Goal: Check status: Check status

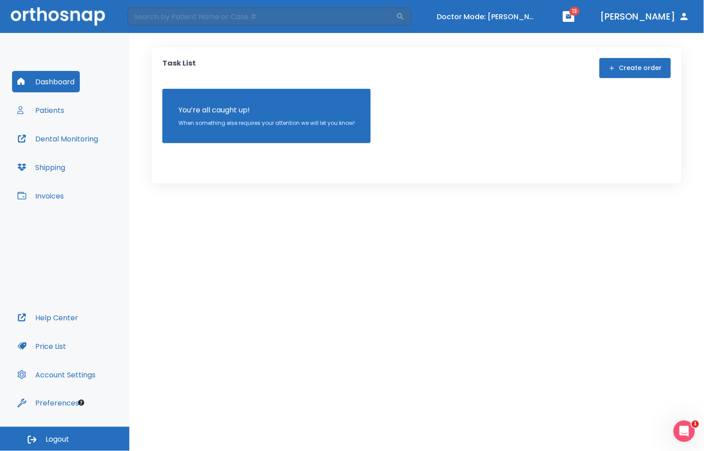
click at [57, 117] on button "Patients" at bounding box center [41, 110] width 58 height 21
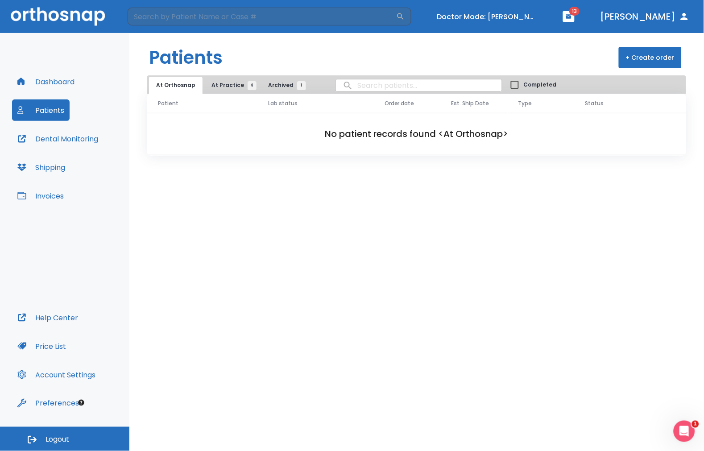
click at [229, 90] on button "At Practice 4" at bounding box center [231, 85] width 55 height 17
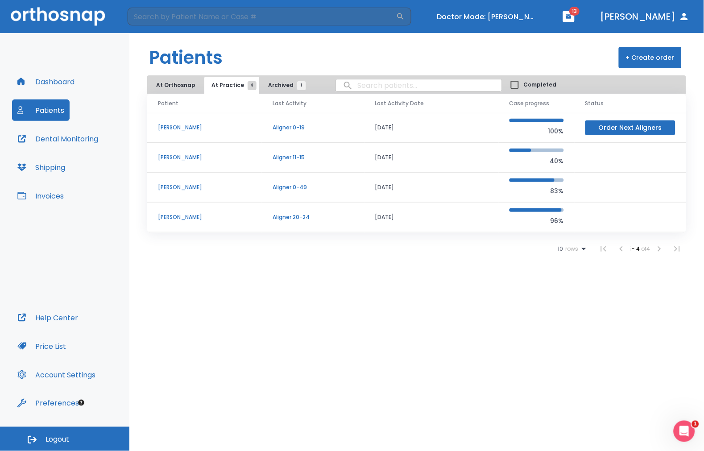
click at [204, 129] on p "[PERSON_NAME]" at bounding box center [204, 128] width 93 height 8
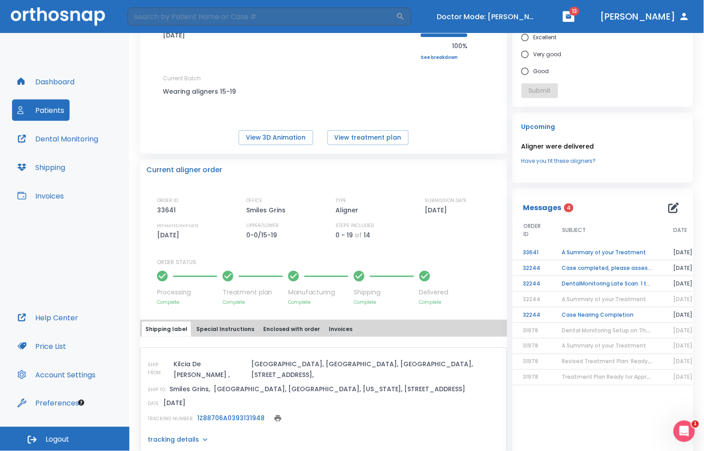
scroll to position [99, 0]
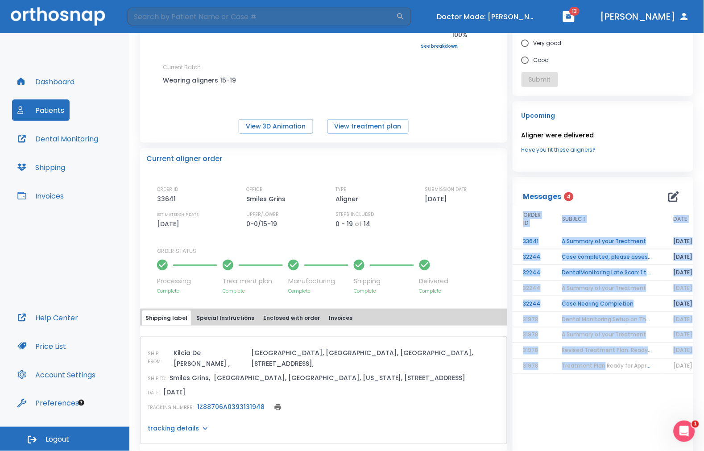
drag, startPoint x: 600, startPoint y: 374, endPoint x: 645, endPoint y: 379, distance: 45.3
click at [645, 375] on div "ORDER ID SUBJECT DATE 33641 A Summary of your Treatment [DATE] 32244 Case compl…" at bounding box center [603, 290] width 181 height 169
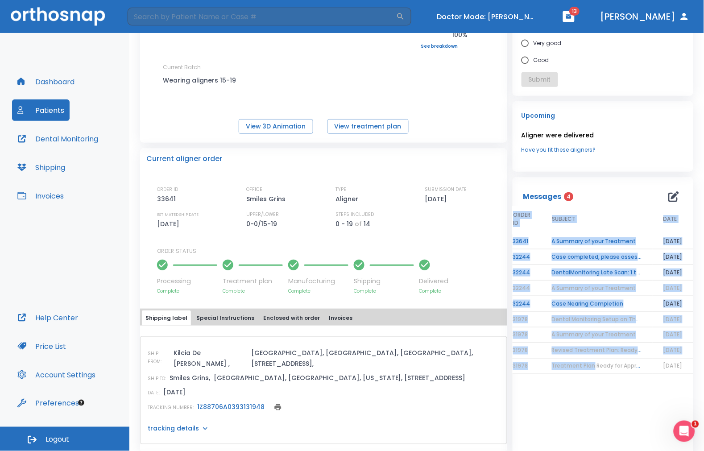
click at [620, 410] on div "Messages 4 ORDER ID SUBJECT DATE 33641 A Summary of your Treatment [DATE] 32244…" at bounding box center [603, 399] width 181 height 444
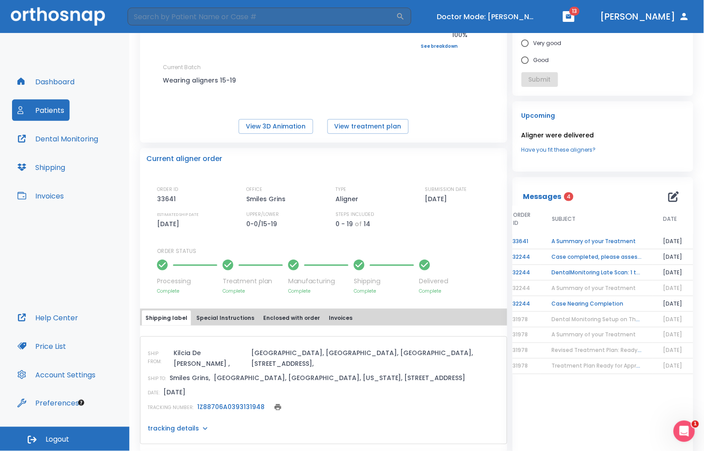
drag, startPoint x: 641, startPoint y: 383, endPoint x: 628, endPoint y: 381, distance: 14.0
click at [628, 381] on div "ORDER ID SUBJECT DATE 33641 A Summary of your Treatment [DATE] 32244 Case compl…" at bounding box center [603, 296] width 181 height 180
click at [38, 200] on button "Invoices" at bounding box center [40, 195] width 57 height 21
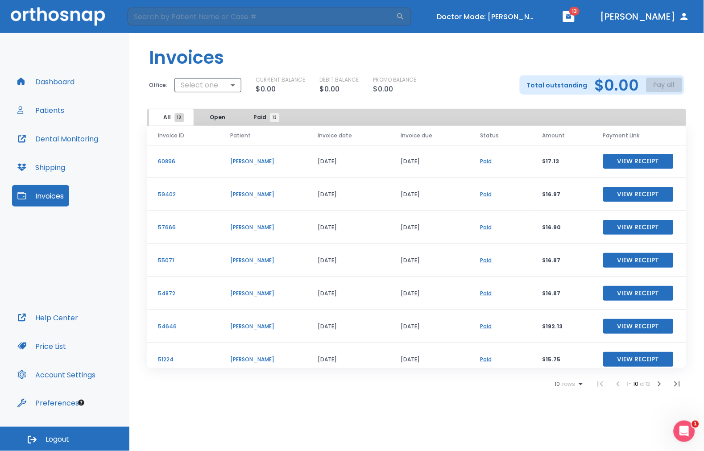
click at [616, 233] on button "View Receipt" at bounding box center [639, 227] width 71 height 15
click at [487, 226] on link "Paid" at bounding box center [486, 228] width 12 height 8
click at [236, 86] on body "​ Doctor Mode: [PERSON_NAME] 13 [PERSON_NAME] Dashboard Patients Dental Monitor…" at bounding box center [352, 225] width 704 height 451
click at [215, 122] on li "Smiles Grins" at bounding box center [206, 121] width 67 height 16
type input "3021"
